Goal: Task Accomplishment & Management: Manage account settings

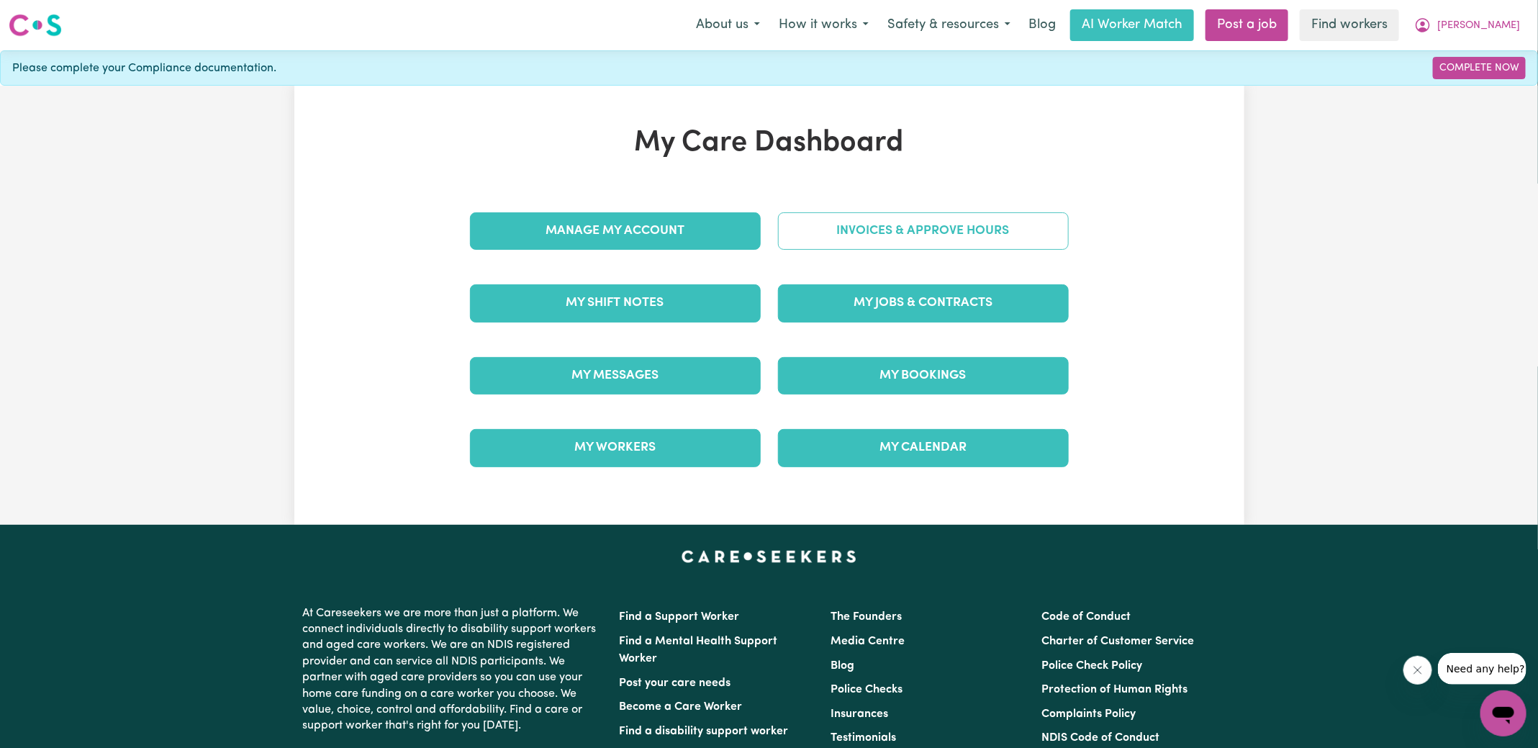
click at [829, 239] on link "Invoices & Approve Hours" at bounding box center [923, 230] width 291 height 37
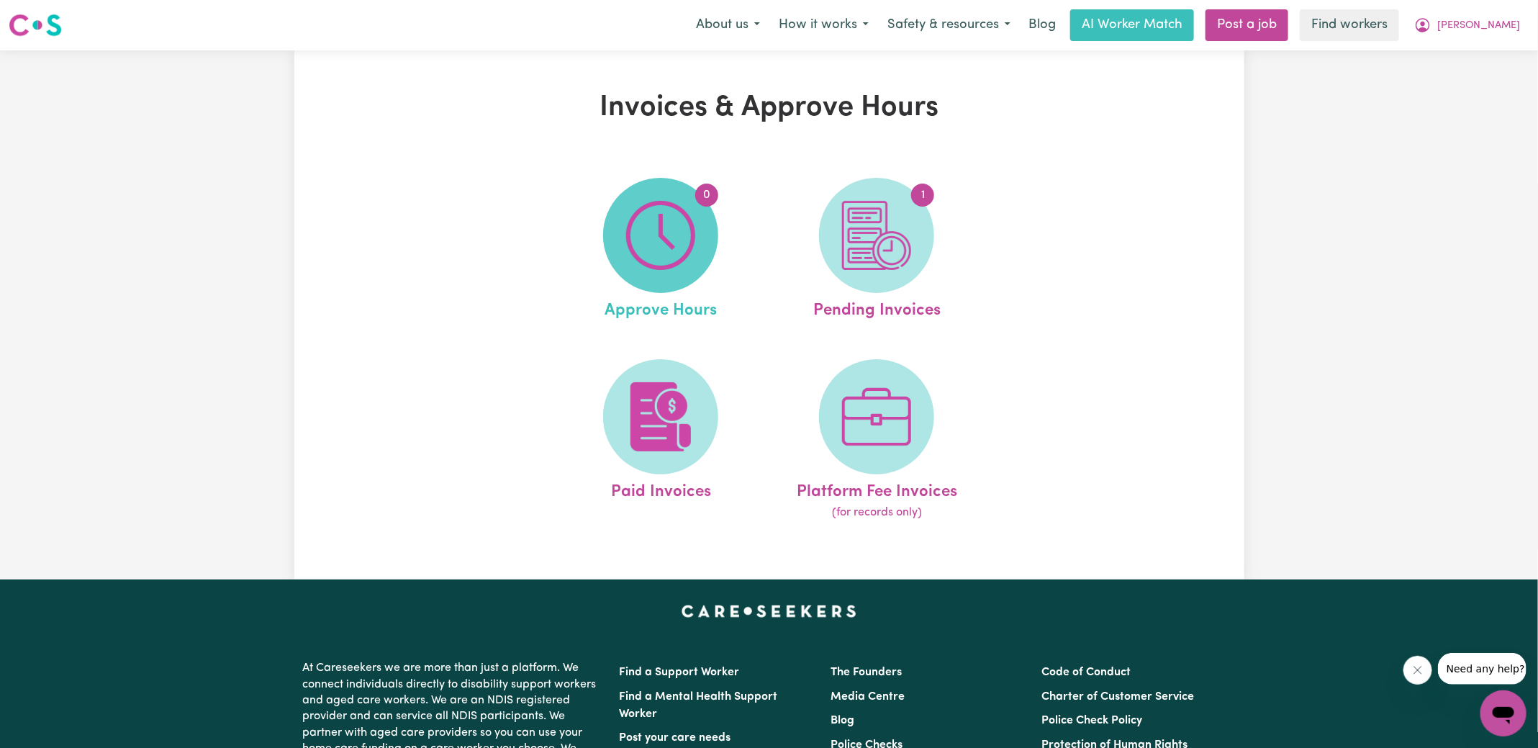
click at [629, 250] on img at bounding box center [660, 235] width 69 height 69
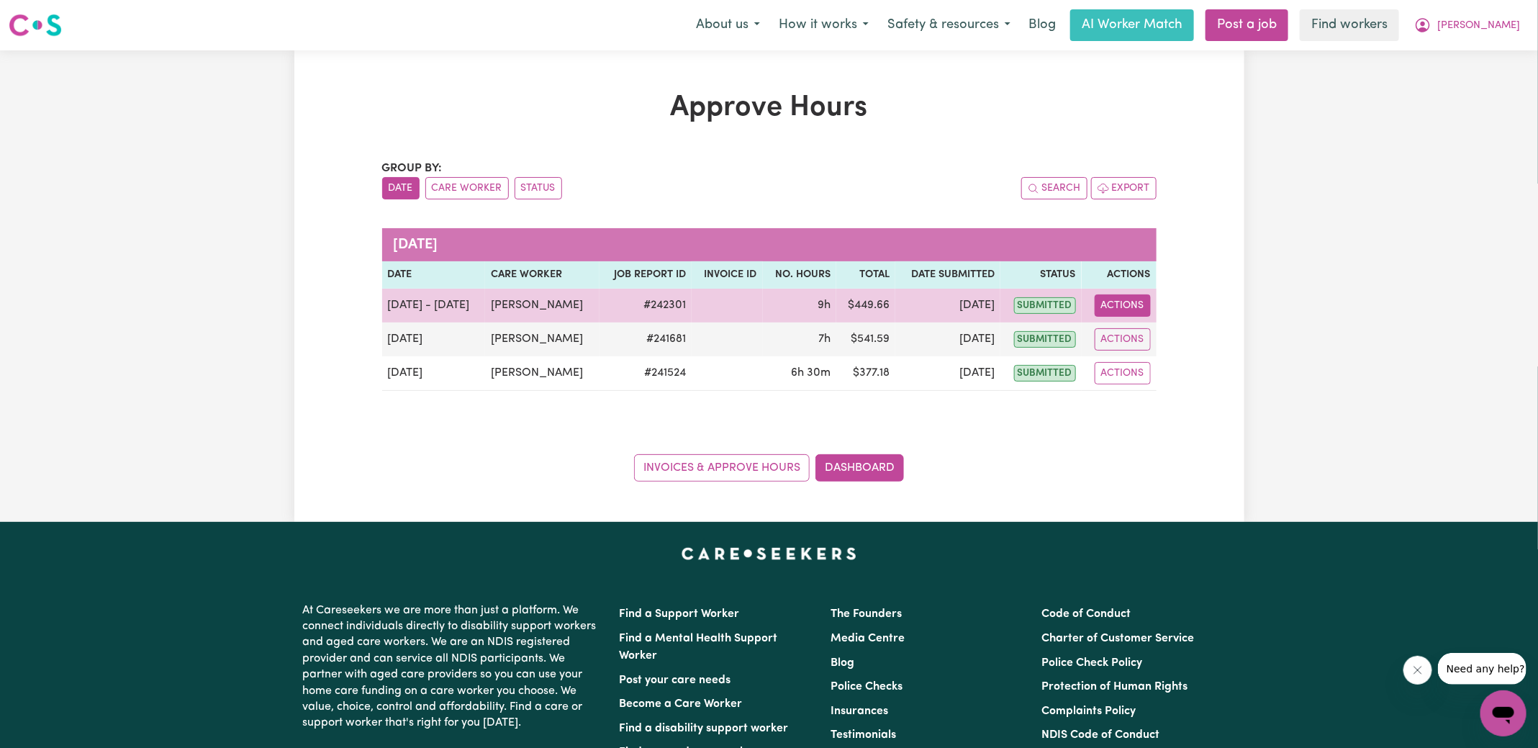
click at [1127, 302] on button "Actions" at bounding box center [1122, 305] width 56 height 22
click at [1127, 327] on link "View Job Report" at bounding box center [1158, 338] width 123 height 29
select select "pm"
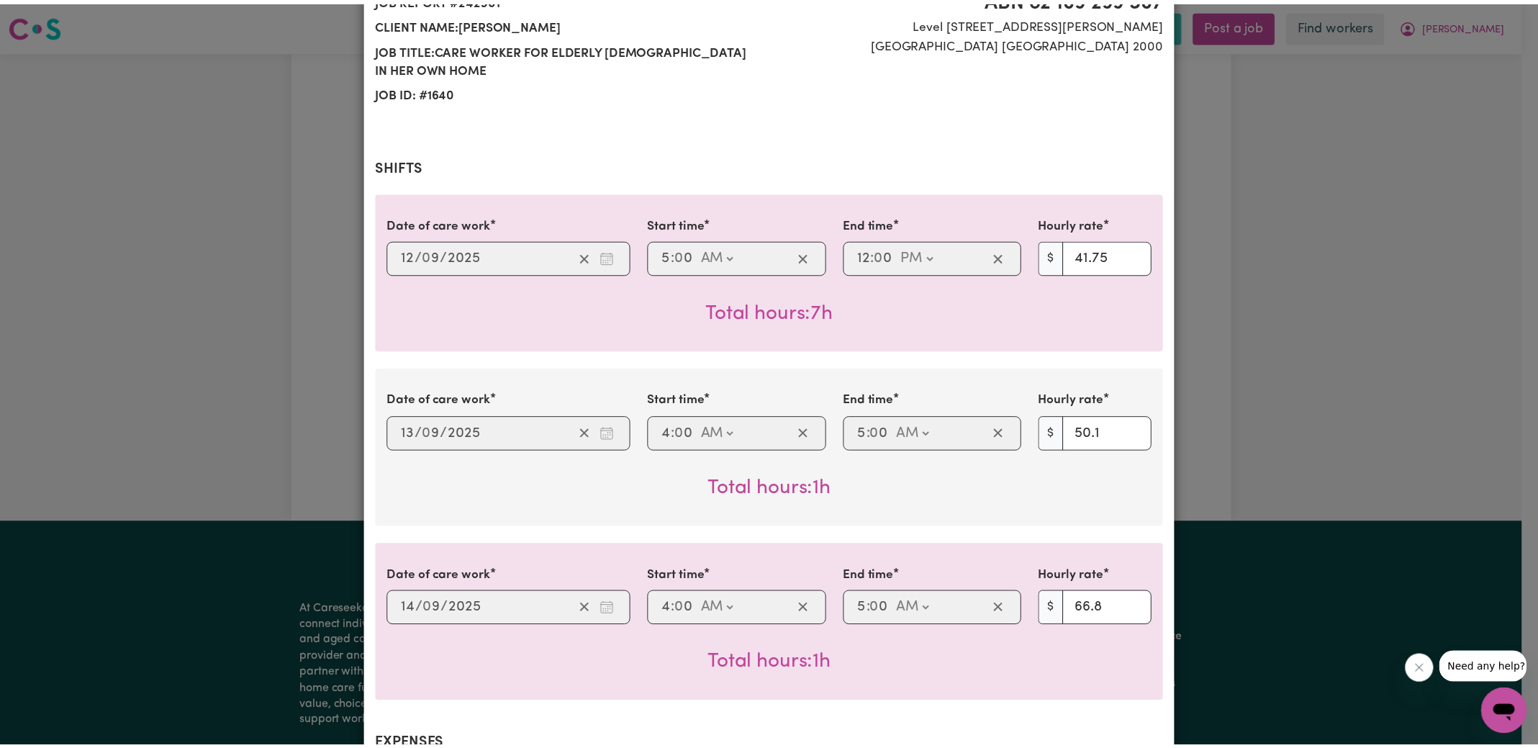
scroll to position [711, 0]
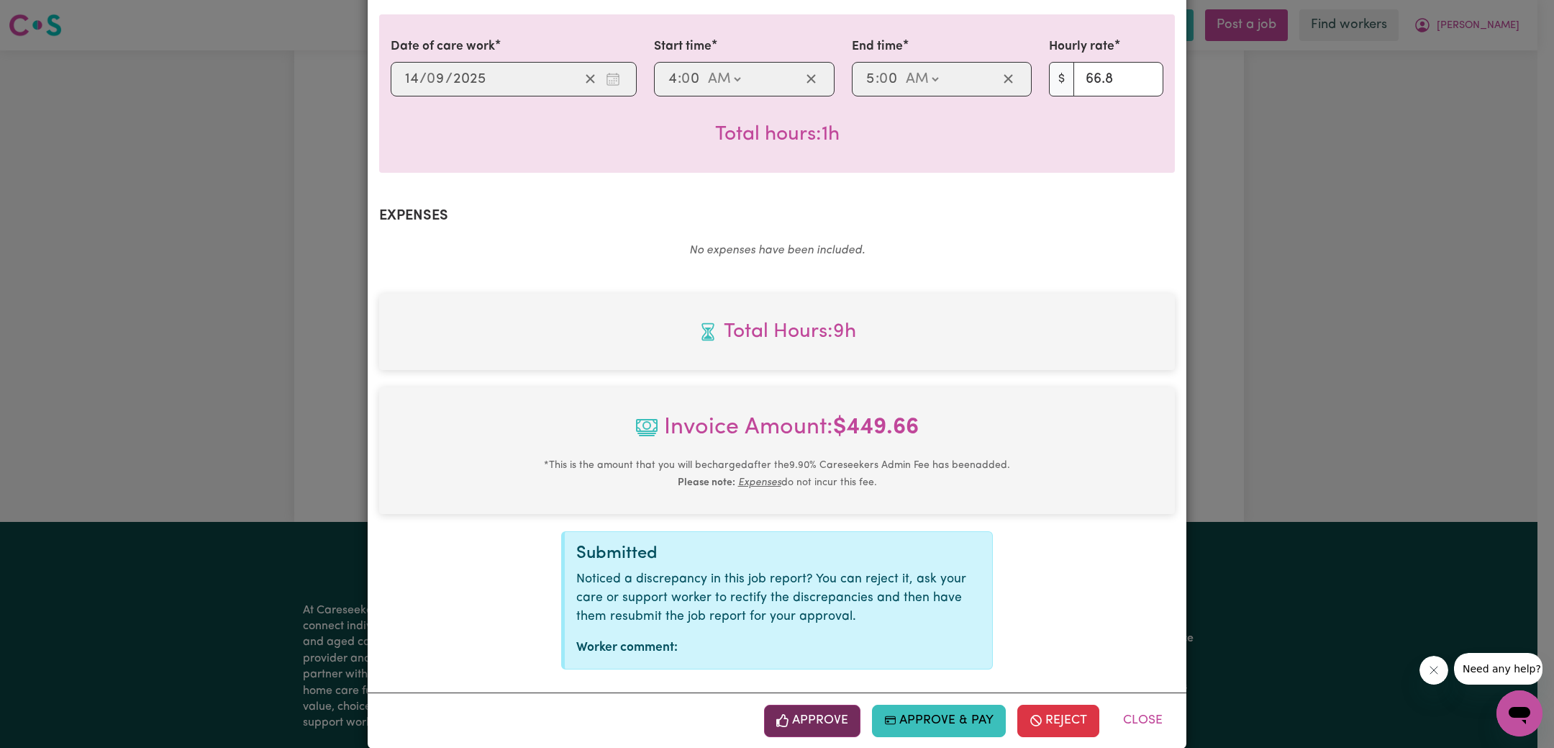
click at [810, 710] on button "Approve" at bounding box center [812, 720] width 96 height 32
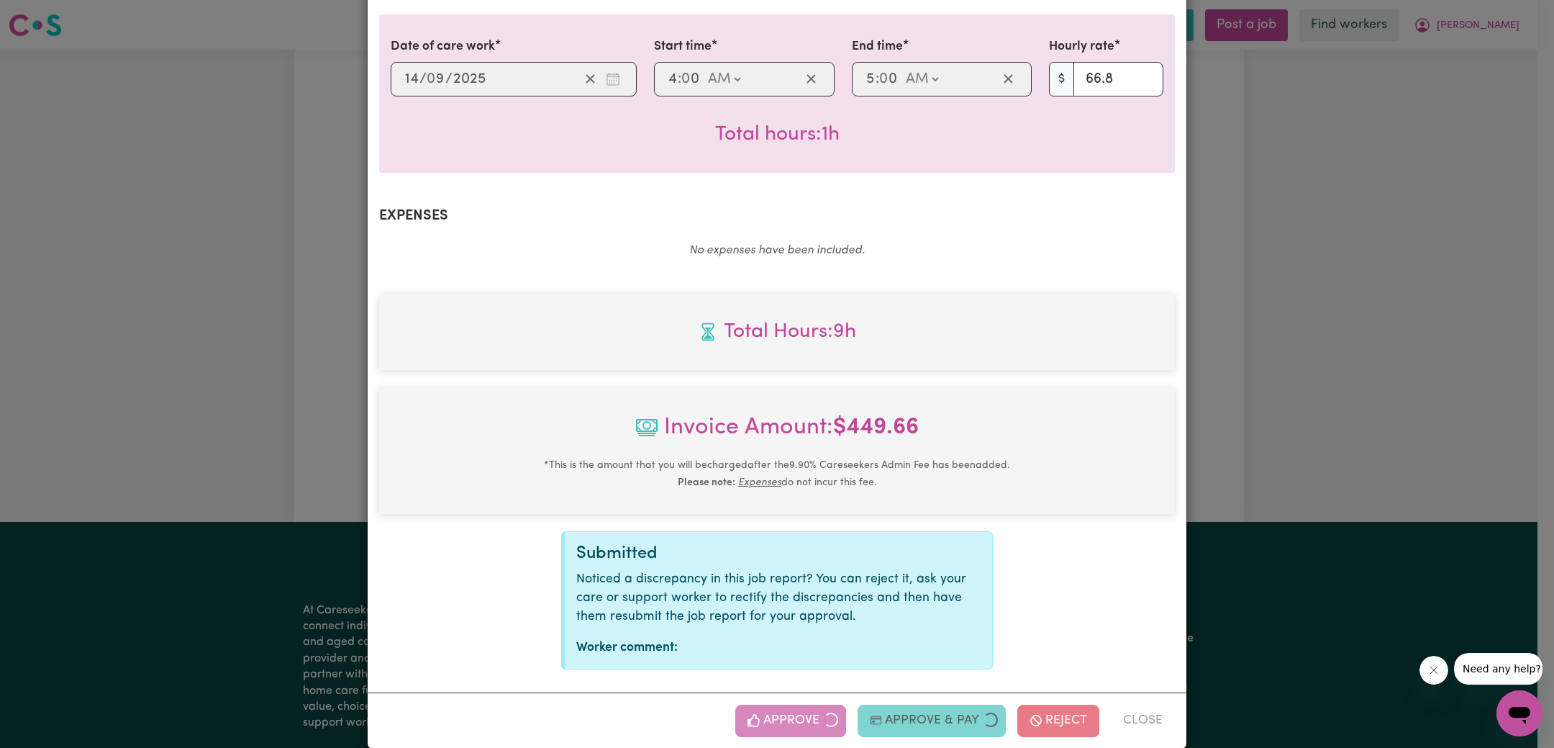
click at [1353, 373] on div "Job Report # 242301 - [PERSON_NAME] Summary Job report # 242301 Client name: [P…" at bounding box center [777, 374] width 1554 height 748
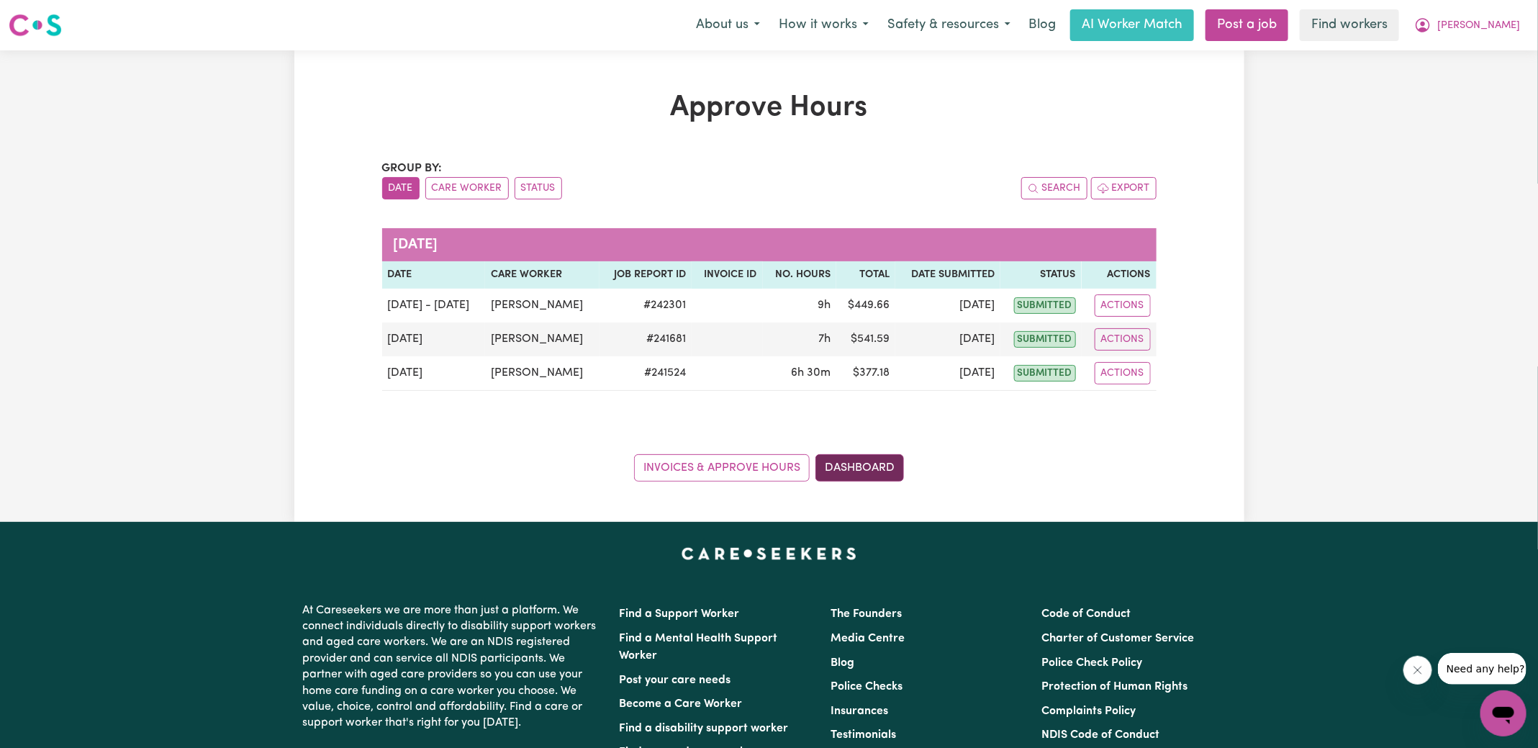
click at [893, 473] on link "Dashboard" at bounding box center [859, 467] width 89 height 27
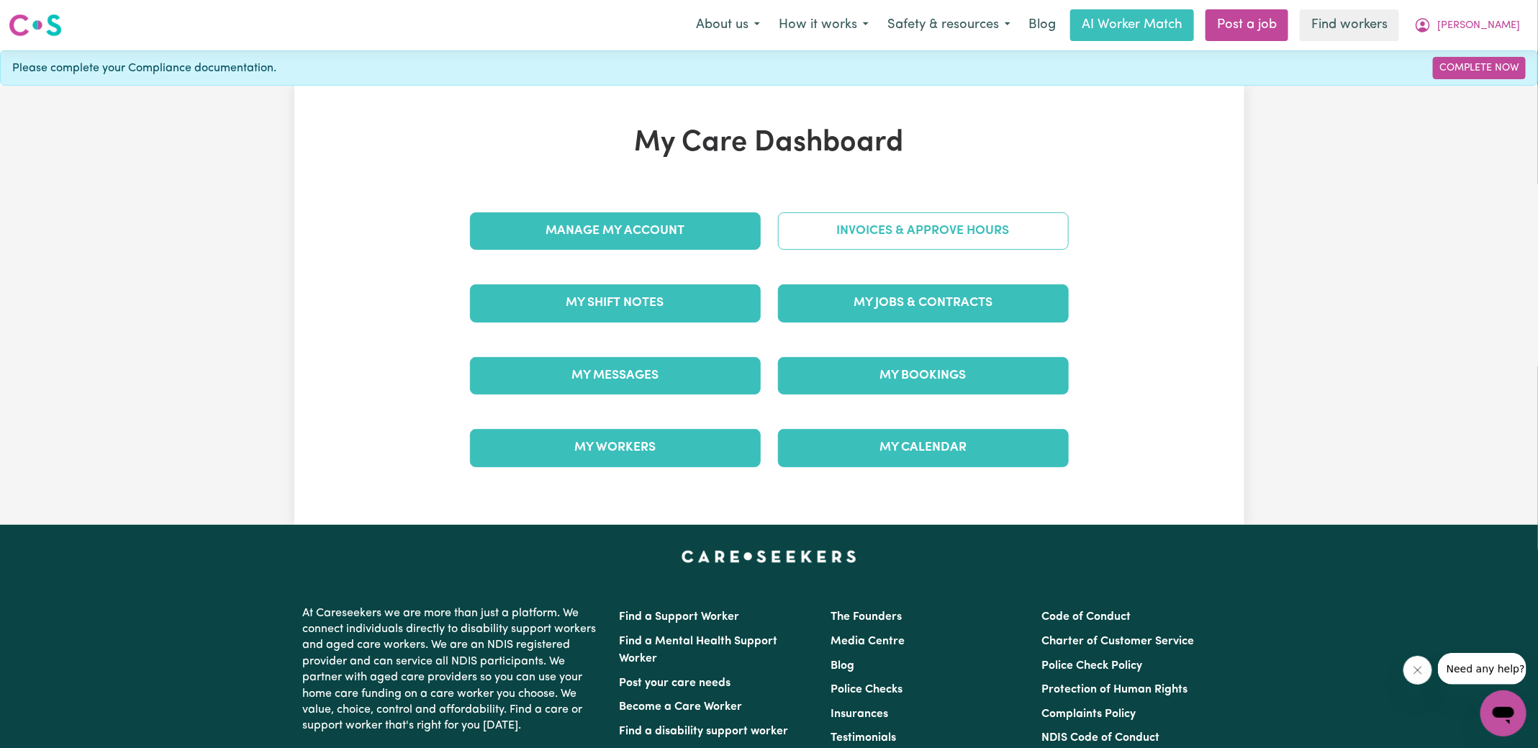
click at [890, 222] on link "Invoices & Approve Hours" at bounding box center [923, 230] width 291 height 37
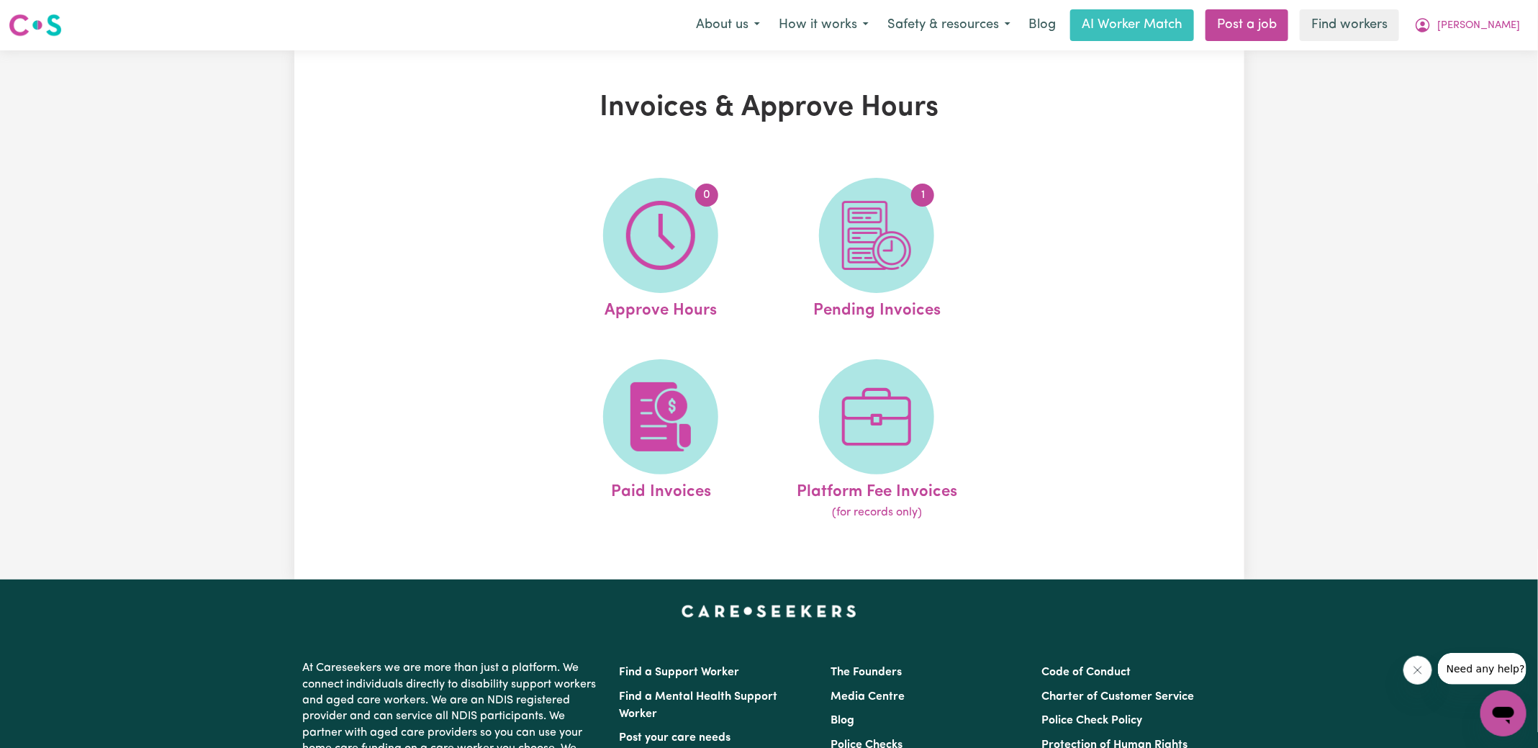
click at [890, 222] on img at bounding box center [876, 235] width 69 height 69
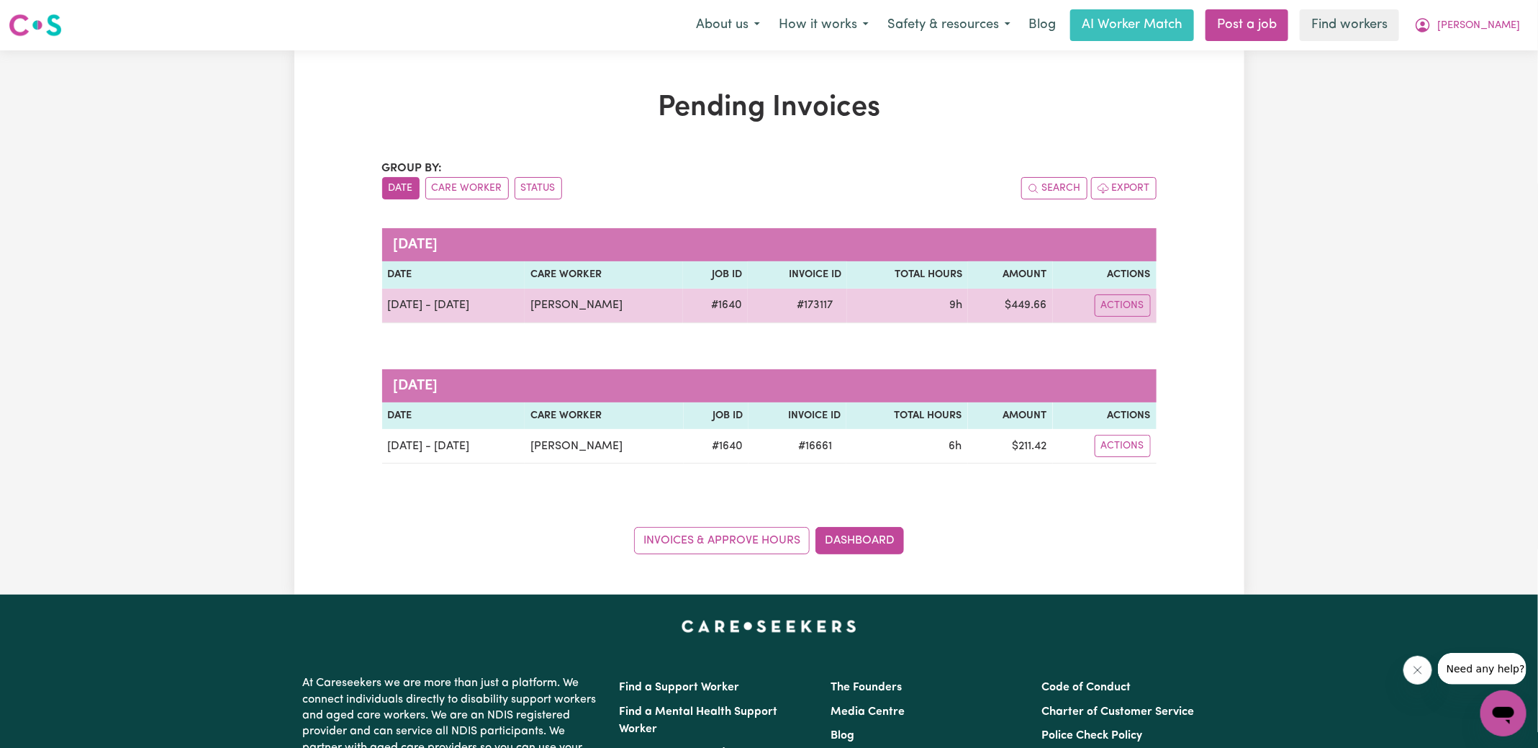
click at [810, 306] on span "# 173117" at bounding box center [814, 304] width 53 height 17
copy span "173117"
click at [1027, 306] on td "$ 449.66" at bounding box center [1010, 306] width 85 height 35
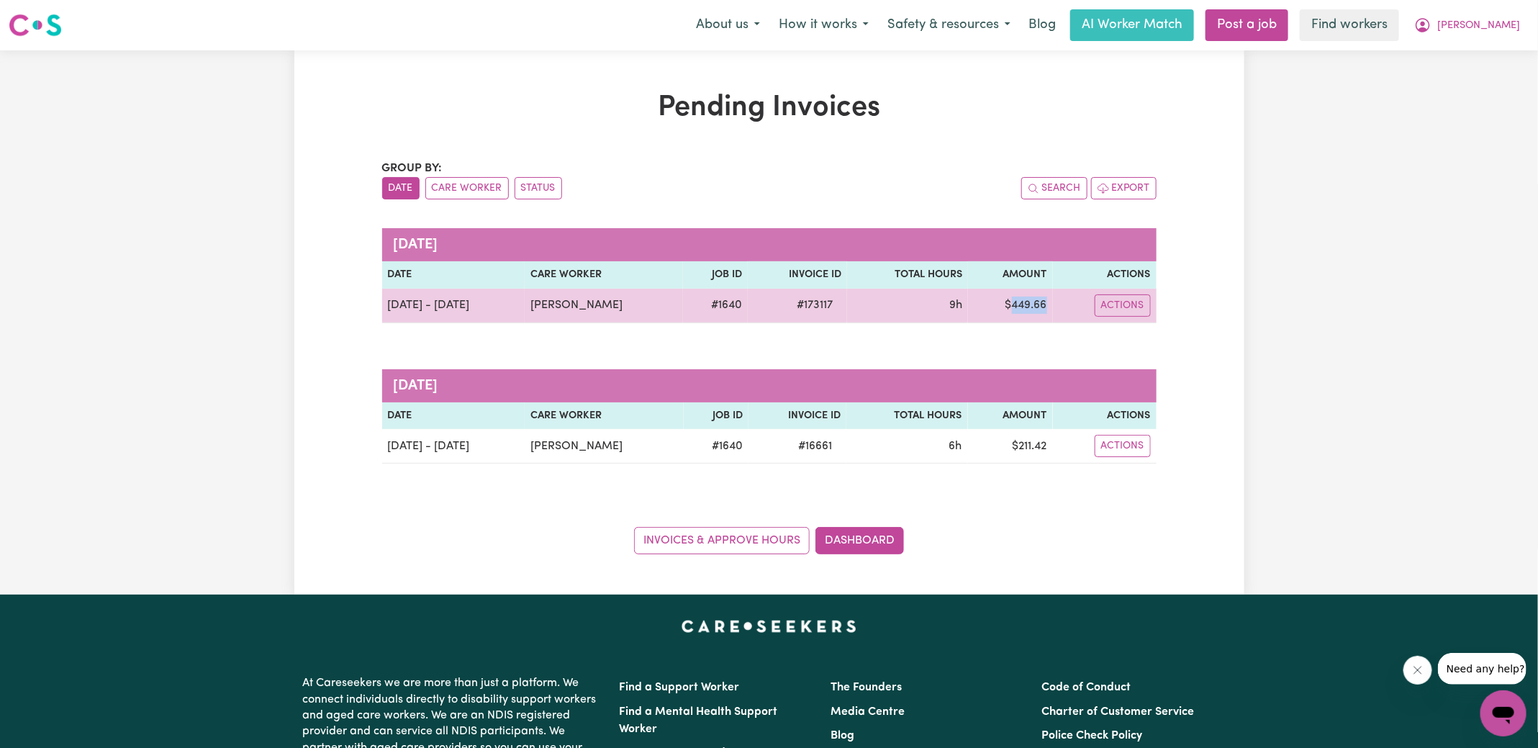
copy td "449.66"
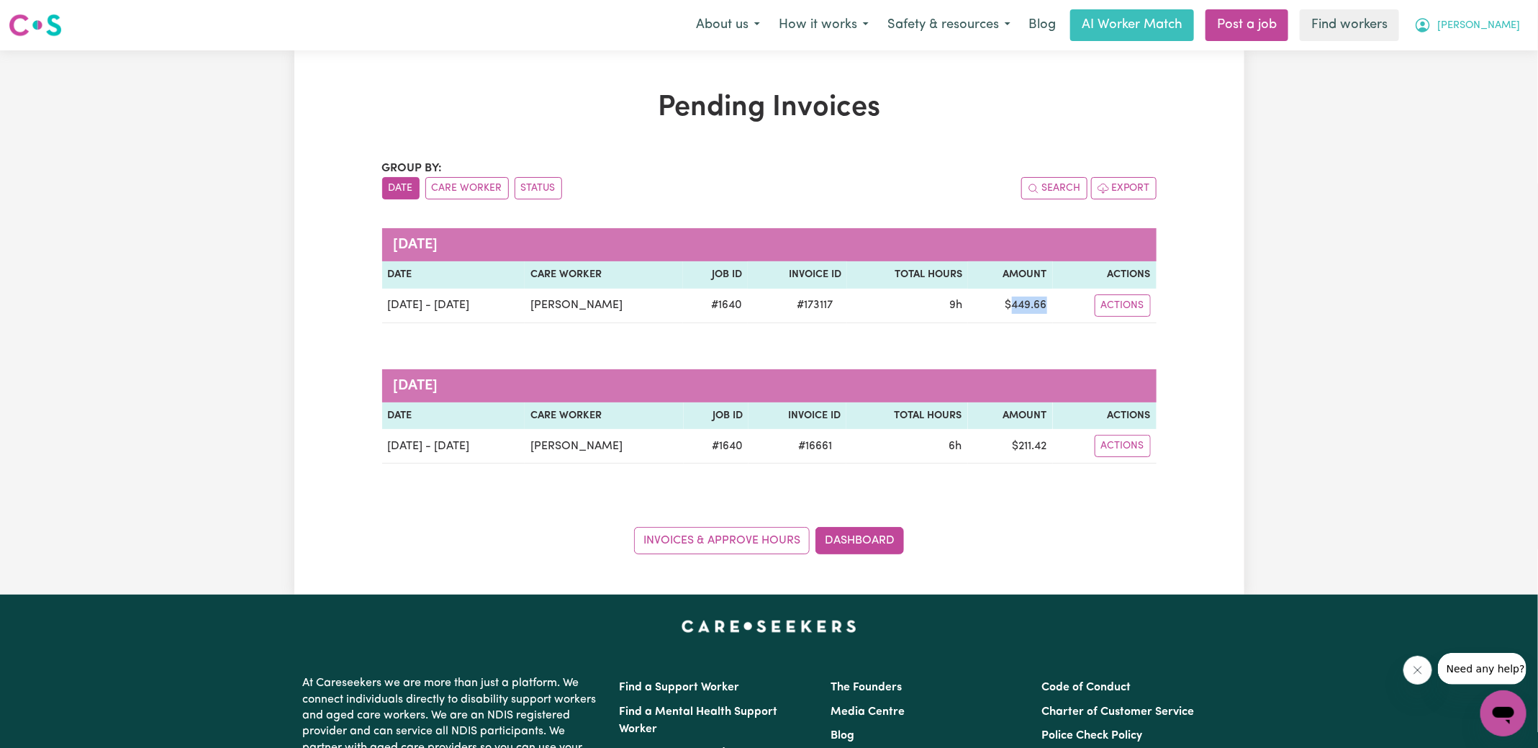
click at [1430, 28] on icon "My Account" at bounding box center [1422, 25] width 14 height 14
click at [1462, 89] on link "Logout" at bounding box center [1472, 82] width 114 height 27
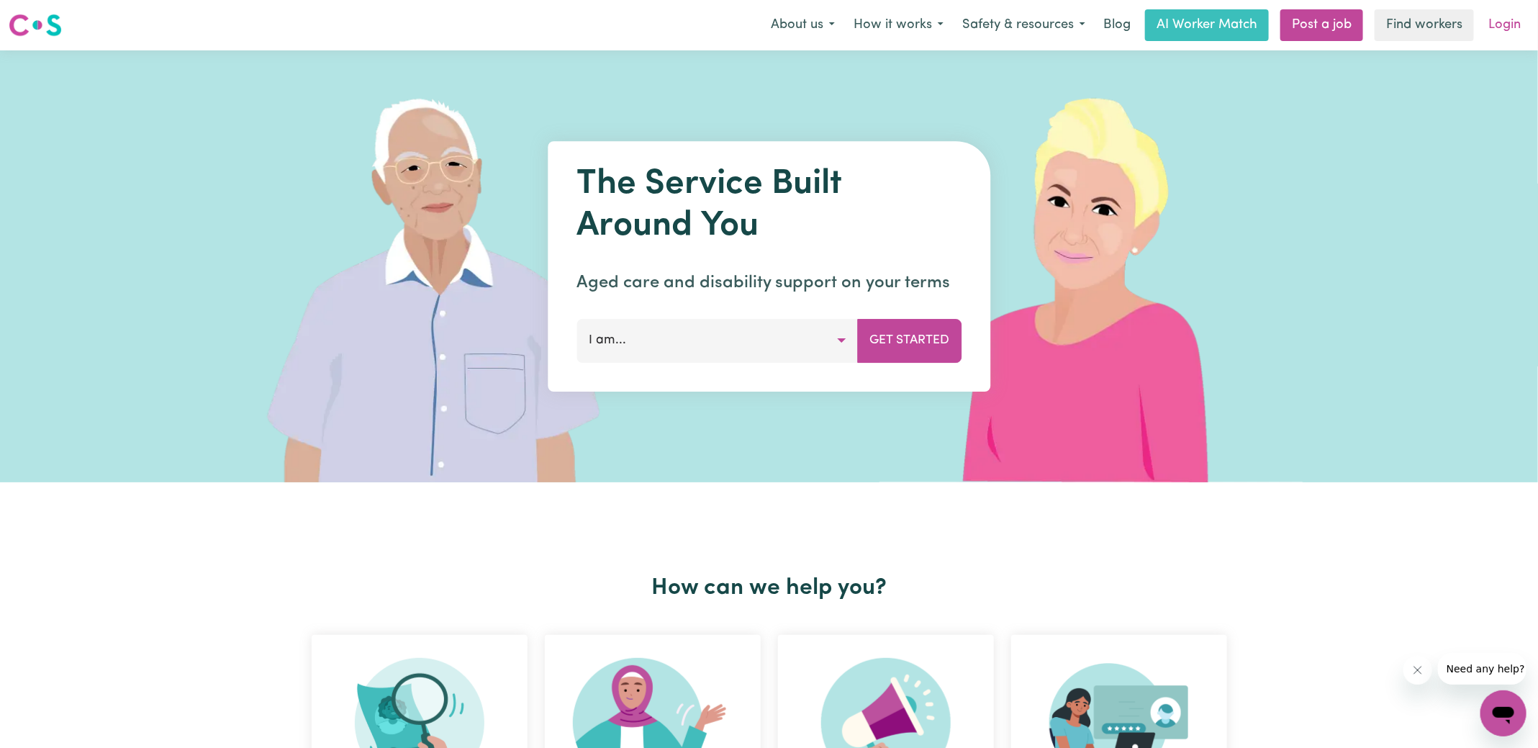
click at [1497, 31] on link "Login" at bounding box center [1504, 25] width 50 height 32
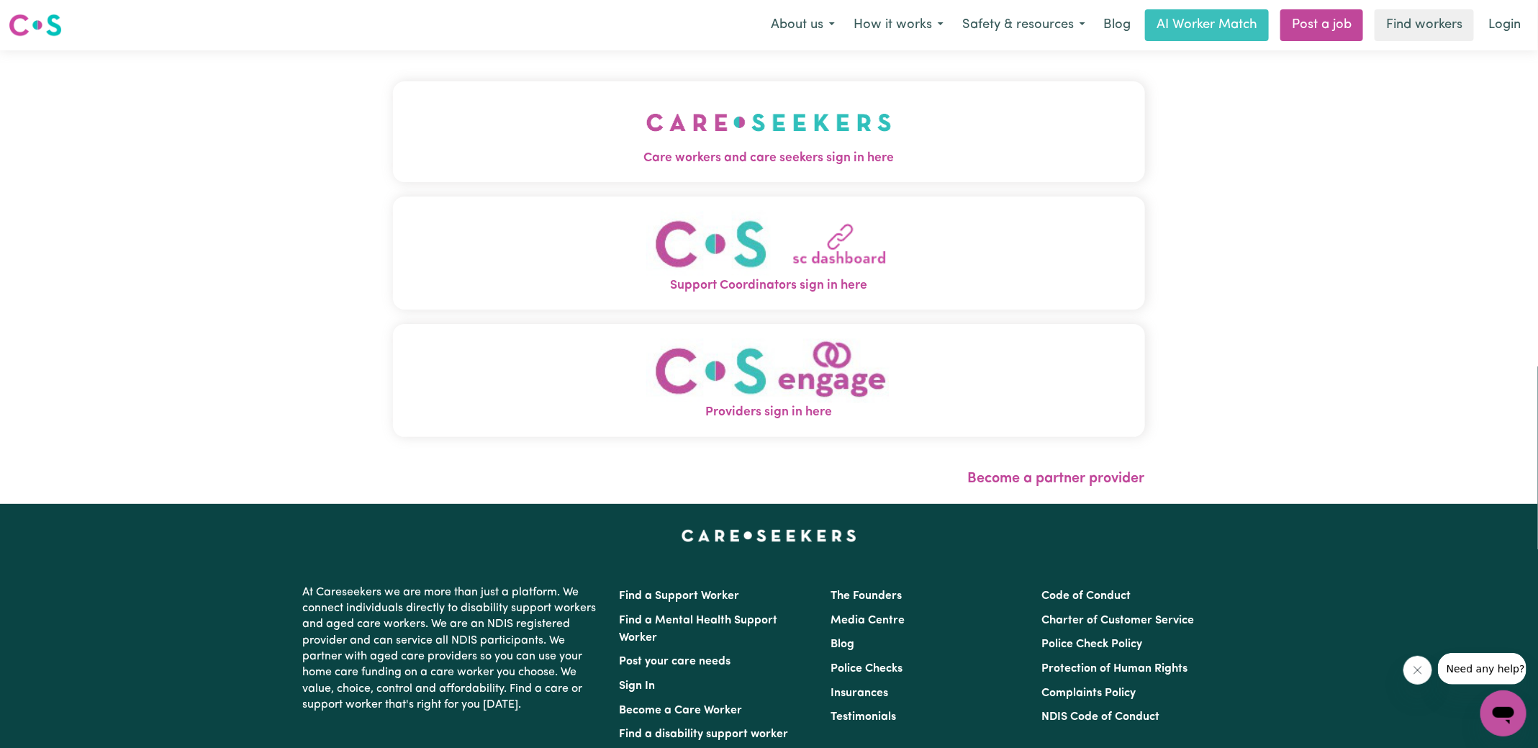
click at [766, 160] on span "Care workers and care seekers sign in here" at bounding box center [769, 158] width 752 height 19
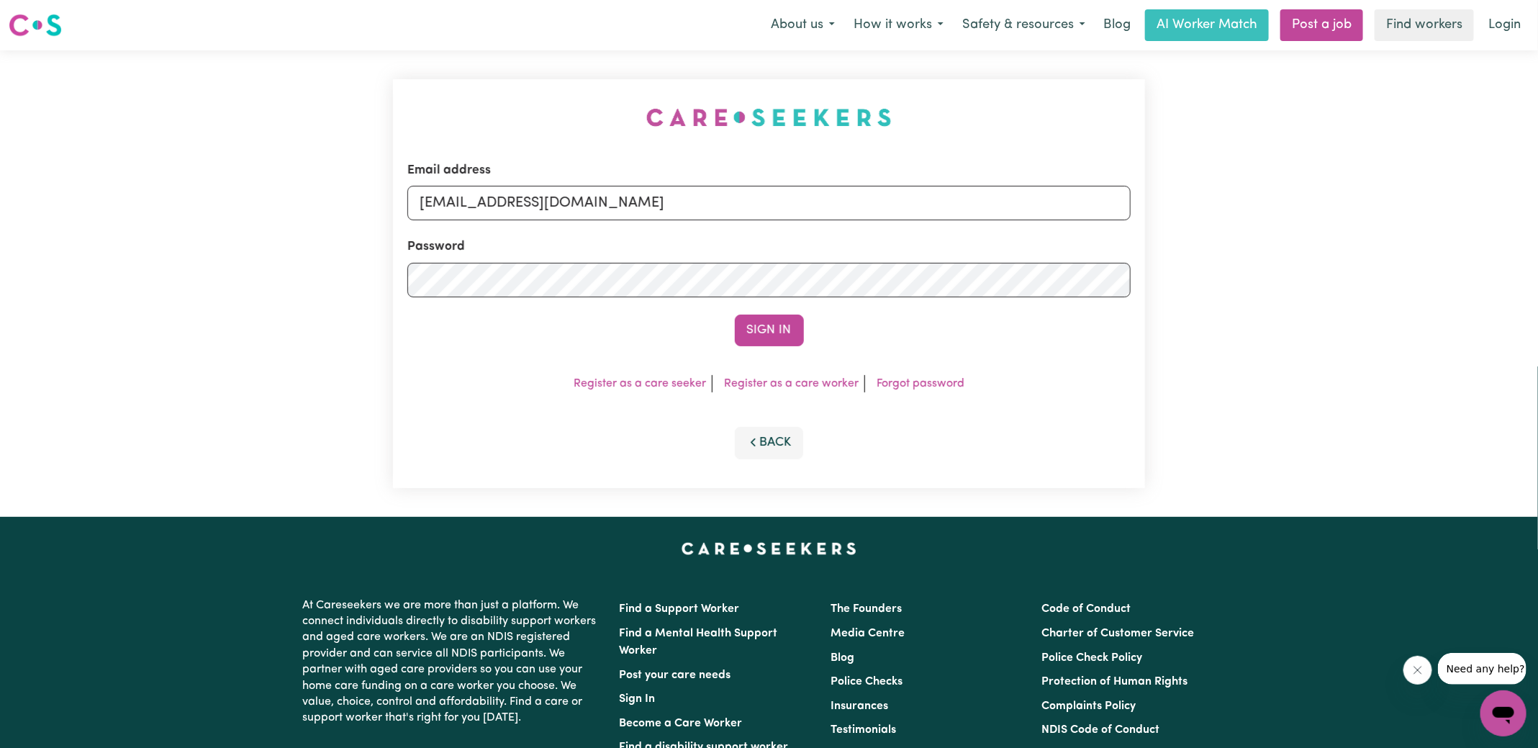
click at [388, 89] on div "Email address [EMAIL_ADDRESS][DOMAIN_NAME] Password Sign In Register as a care …" at bounding box center [768, 283] width 769 height 466
drag, startPoint x: 491, startPoint y: 207, endPoint x: 1443, endPoint y: 292, distance: 956.5
click at [1443, 292] on div "Email address [EMAIL_ADDRESS][DOMAIN_NAME] Password Sign In Register as a care …" at bounding box center [769, 283] width 1538 height 466
type input "[EMAIL_ADDRESS][DOMAIN_NAME]"
click at [735, 314] on button "Sign In" at bounding box center [769, 330] width 69 height 32
